Goal: Information Seeking & Learning: Learn about a topic

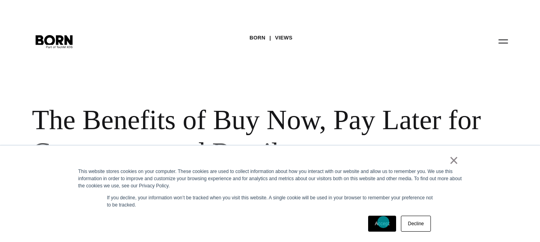
click at [383, 222] on link "Accept" at bounding box center [382, 224] width 28 height 16
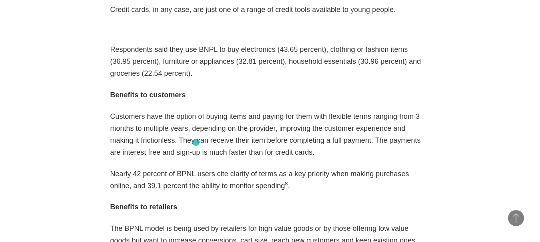
scroll to position [1118, 0]
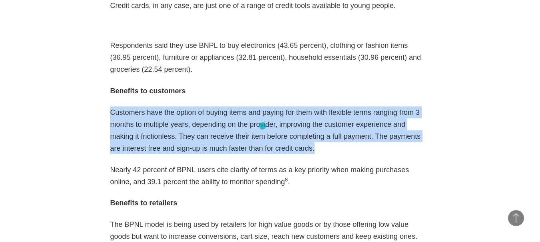
drag, startPoint x: 107, startPoint y: 88, endPoint x: 262, endPoint y: 126, distance: 160.0
copy p "Customers have the option of buying items and paying for them with flexible ter…"
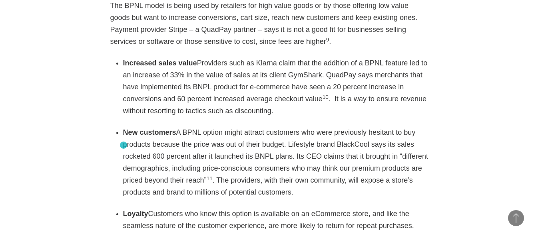
scroll to position [1318, 0]
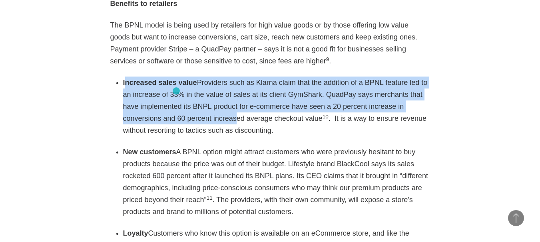
drag, startPoint x: 124, startPoint y: 58, endPoint x: 199, endPoint y: 108, distance: 90.3
click at [182, 94] on li "Increased sales value Providers such as Klarna claim that the addition of a BPN…" at bounding box center [276, 107] width 307 height 60
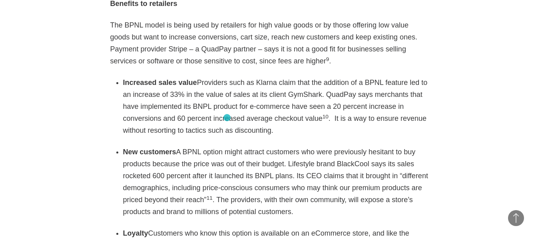
click at [227, 118] on div "As eCommerce booms with a growth rate poised to top 20% this year according to …" at bounding box center [270, 89] width 320 height 1590
drag, startPoint x: 123, startPoint y: 58, endPoint x: 213, endPoint y: 109, distance: 103.5
click at [213, 109] on li "Increased sales value Providers such as Klarna claim that the addition of a BPN…" at bounding box center [276, 107] width 307 height 60
copy li "Increased sales value Providers such as Klarna claim that the addition of a BPN…"
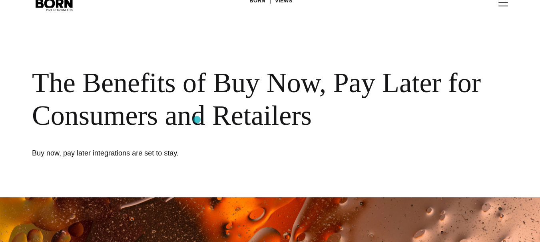
scroll to position [0, 0]
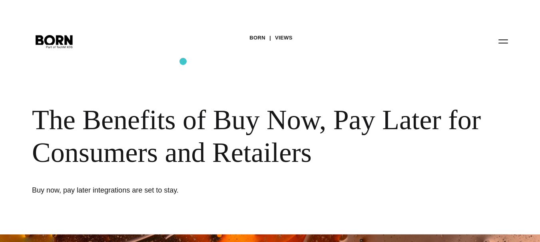
click at [183, 62] on div "BORN Views The Benefits of Buy Now, Pay Later for Consumers and Retailers Buy n…" at bounding box center [270, 117] width 540 height 235
click at [200, 176] on div "BORN Views The Benefits of Buy Now, Pay Later for Consumers and Retailers Buy n…" at bounding box center [270, 117] width 540 height 235
